Goal: Transaction & Acquisition: Purchase product/service

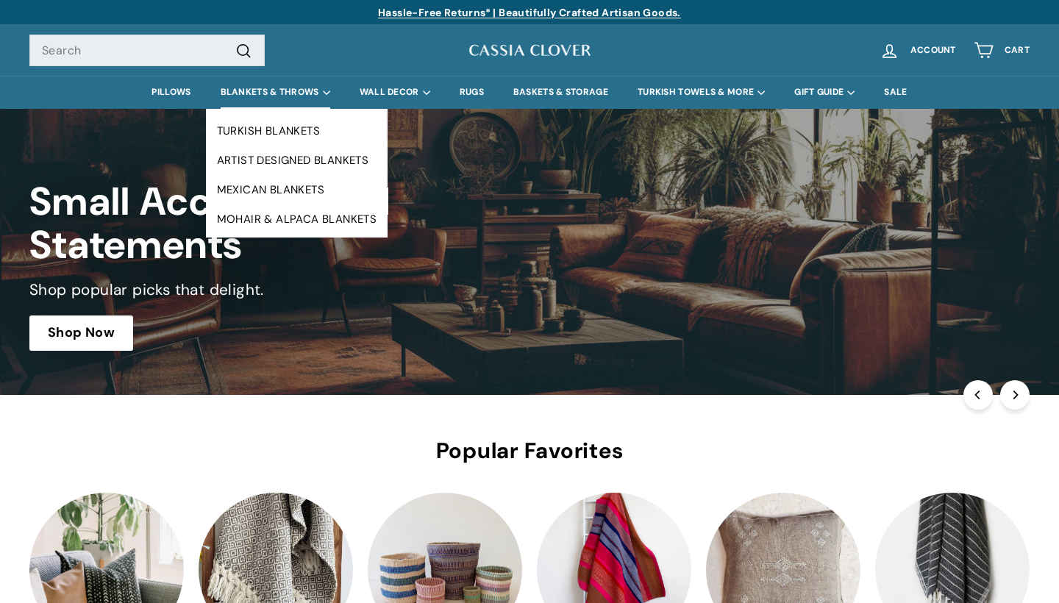
click at [285, 91] on summary "BLANKETS & THROWS" at bounding box center [275, 92] width 139 height 33
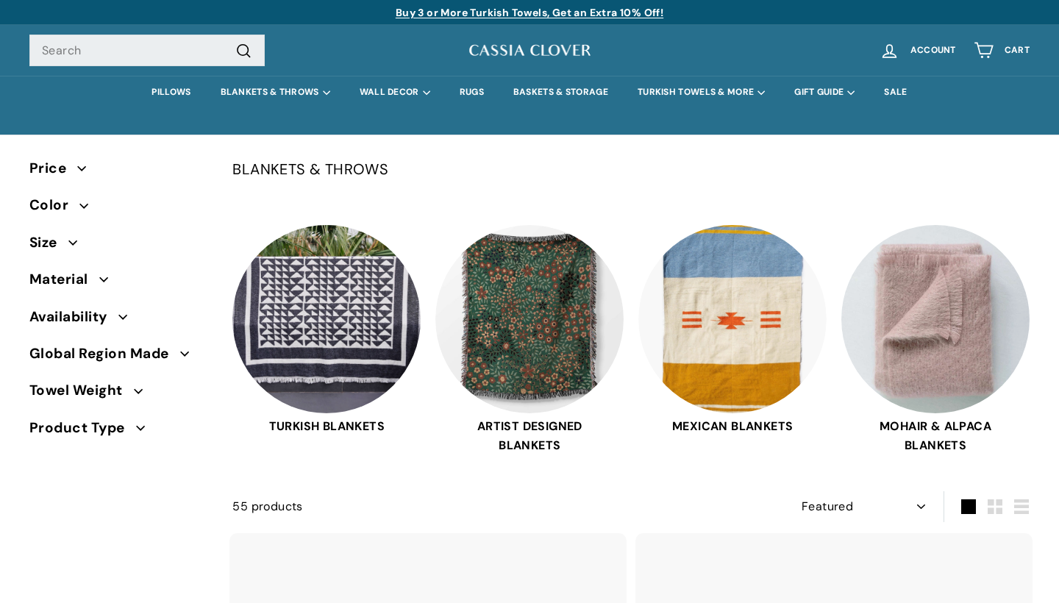
select select "manual"
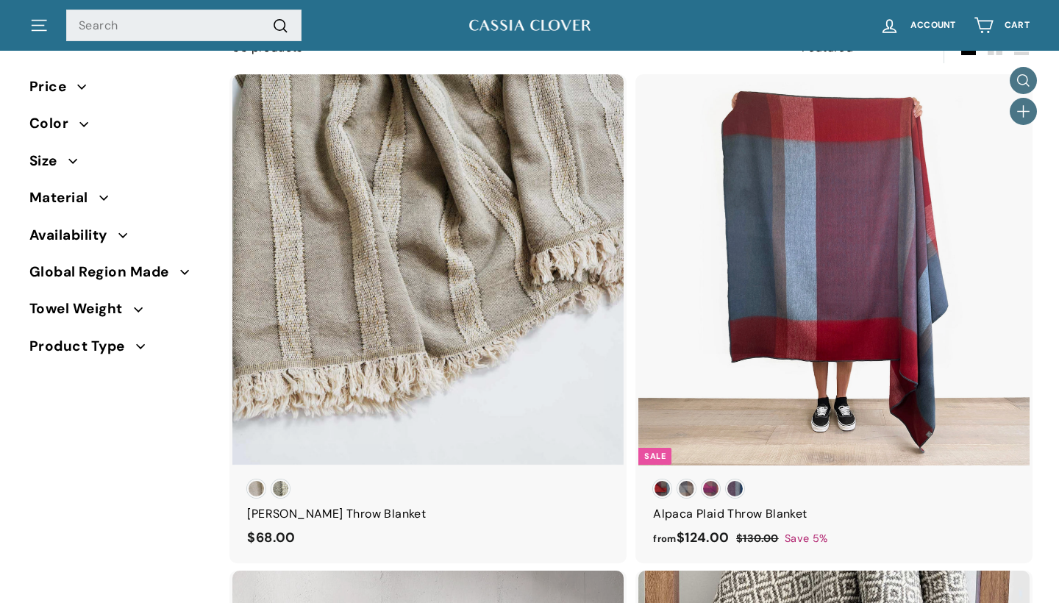
scroll to position [457, 0]
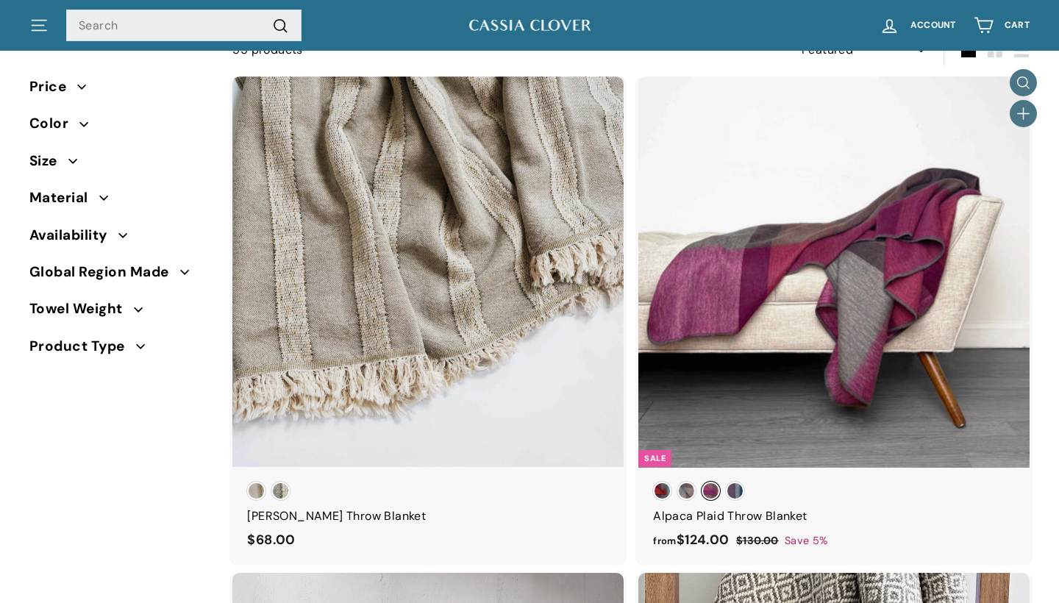
click at [709, 491] on span "Sunset Fuchsia" at bounding box center [711, 491] width 18 height 18
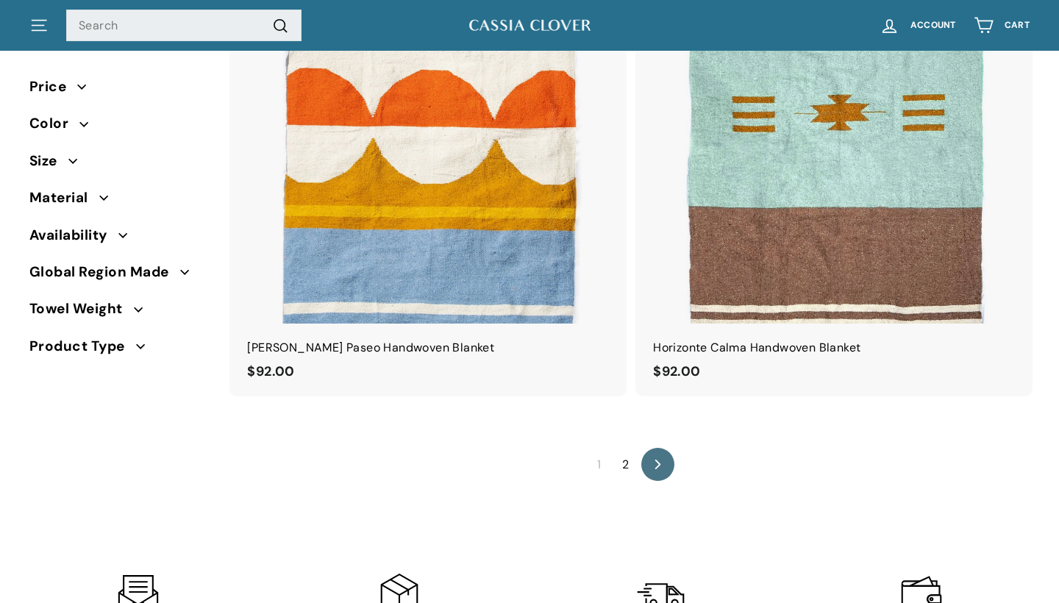
scroll to position [9780, 0]
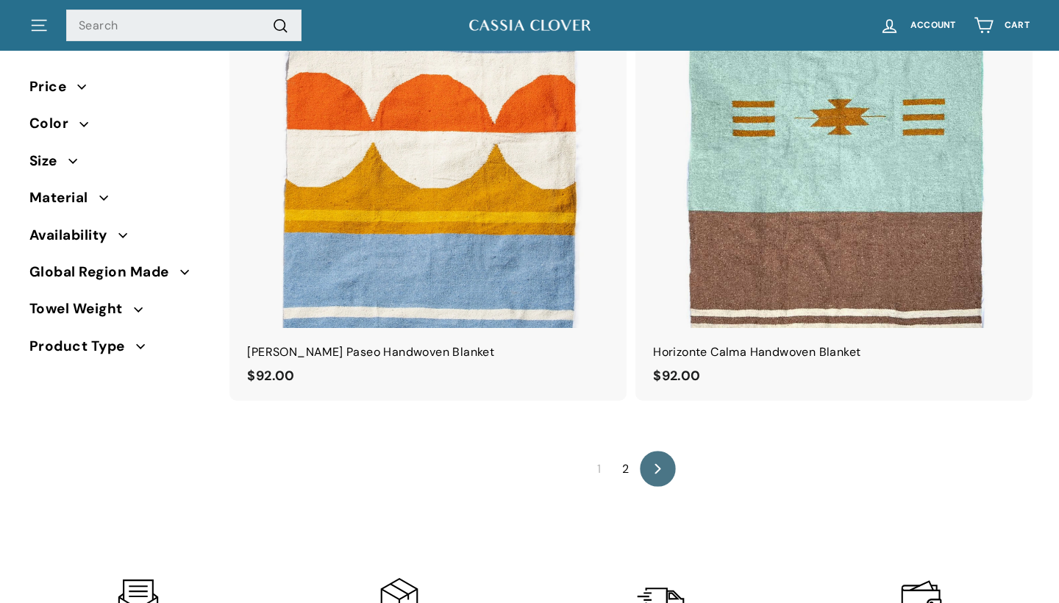
click at [641, 452] on link "icon-chevron Next" at bounding box center [658, 470] width 36 height 36
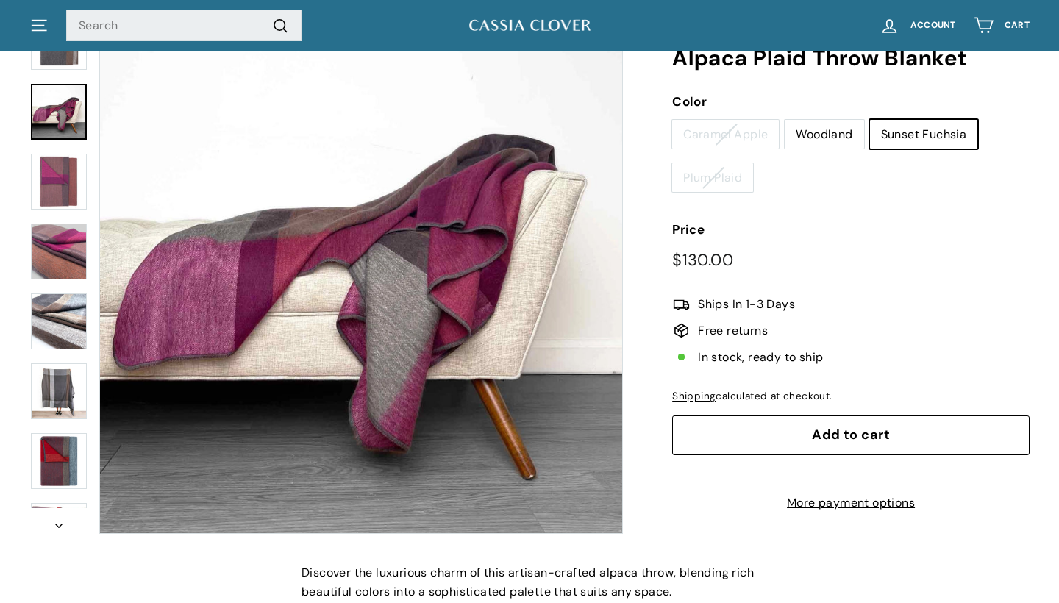
scroll to position [61, 0]
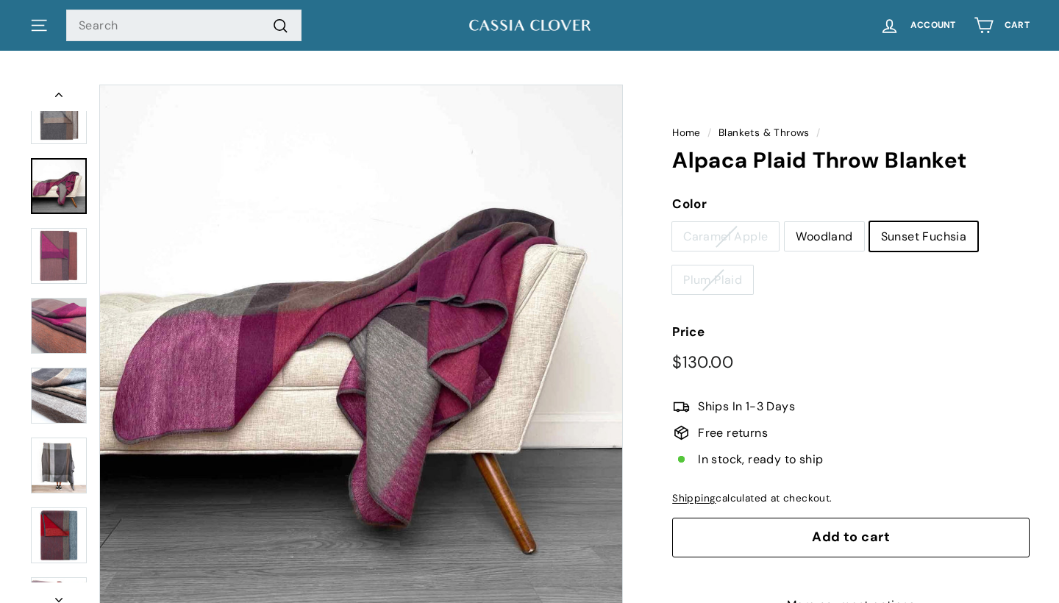
click at [832, 226] on label "Woodland" at bounding box center [824, 236] width 79 height 29
click at [785, 222] on input "Woodland" at bounding box center [784, 221] width 1 height 1
radio input "true"
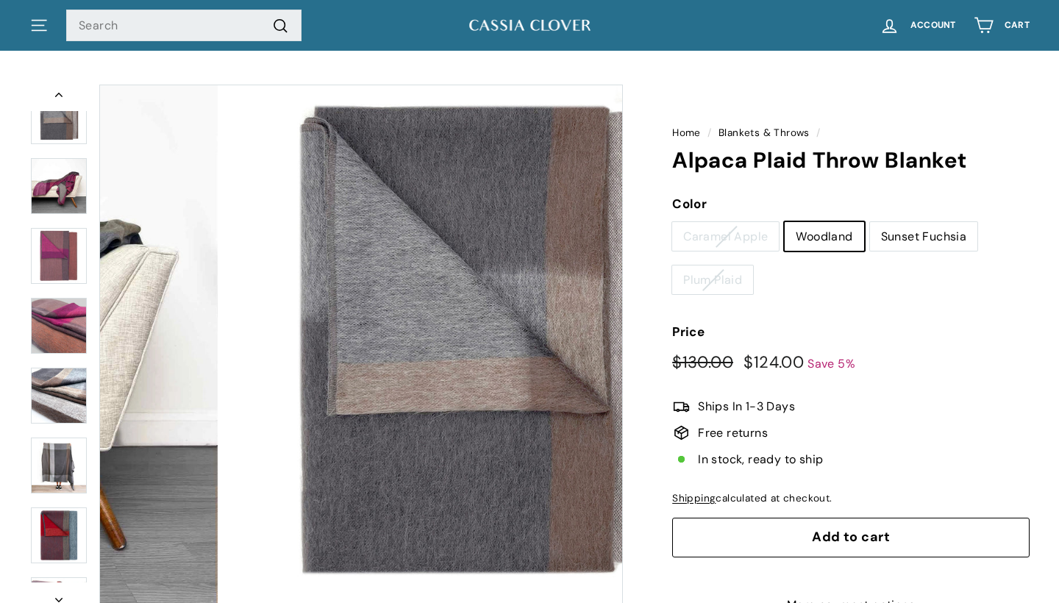
scroll to position [68, 0]
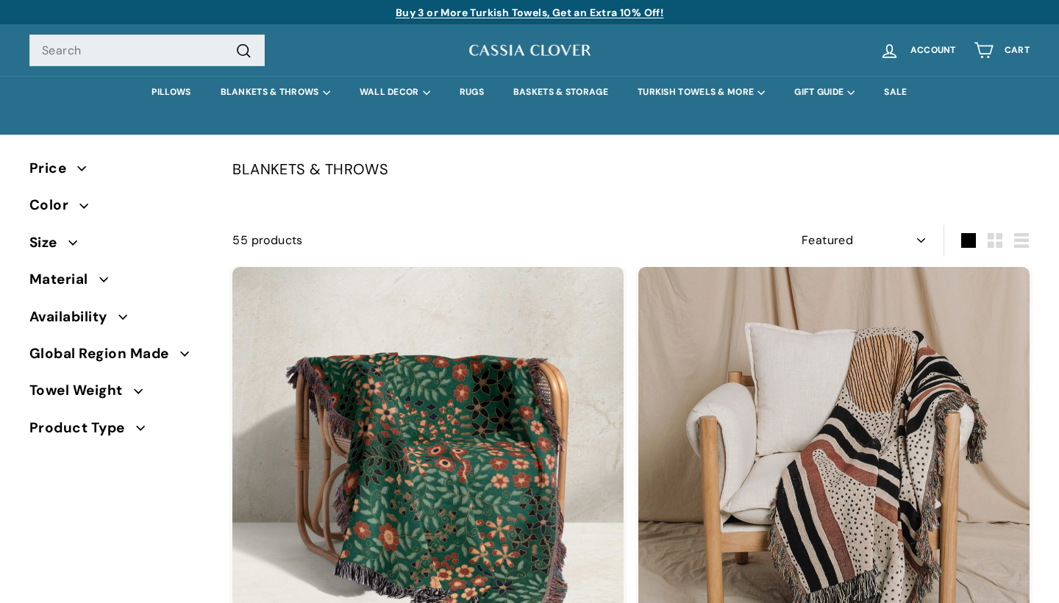
select select "manual"
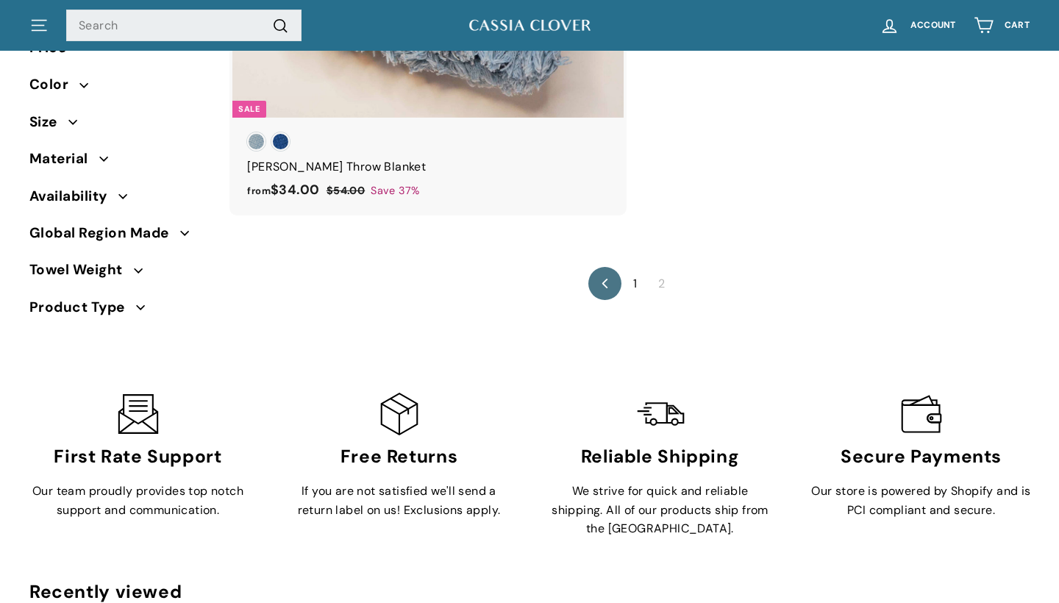
scroll to position [3940, 0]
